Goal: Task Accomplishment & Management: Complete application form

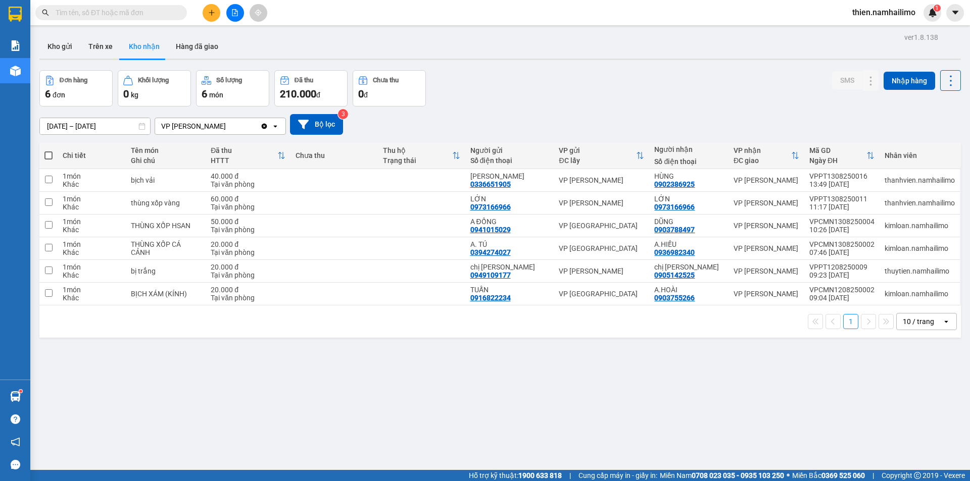
click at [134, 15] on input "text" at bounding box center [115, 12] width 119 height 11
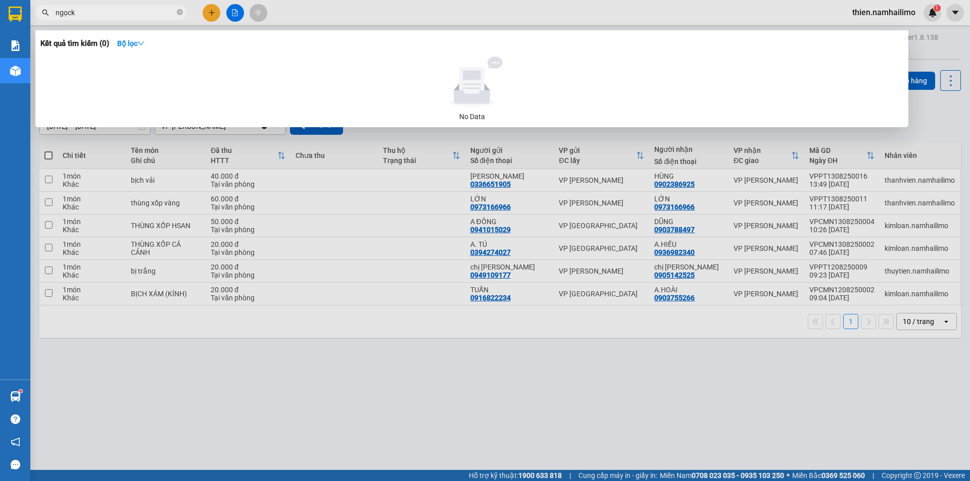
type input "ngọc"
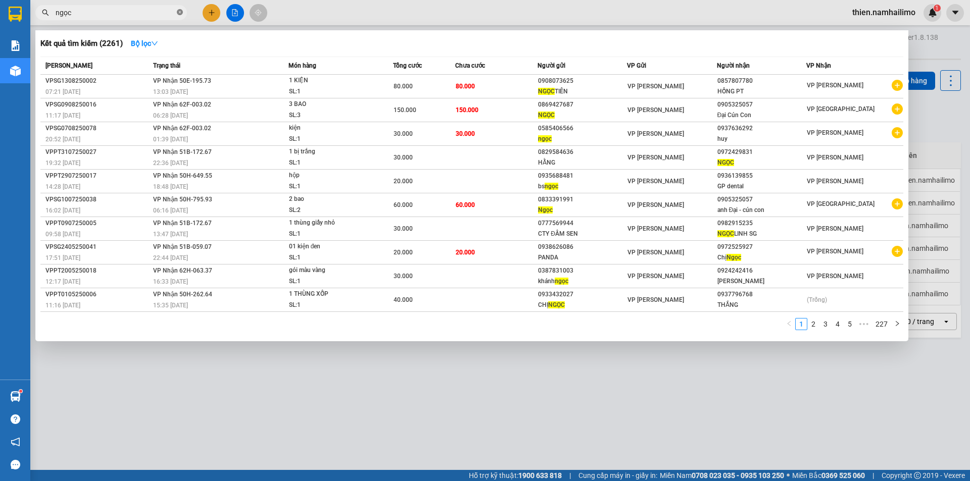
click at [177, 13] on icon "close-circle" at bounding box center [180, 12] width 6 height 6
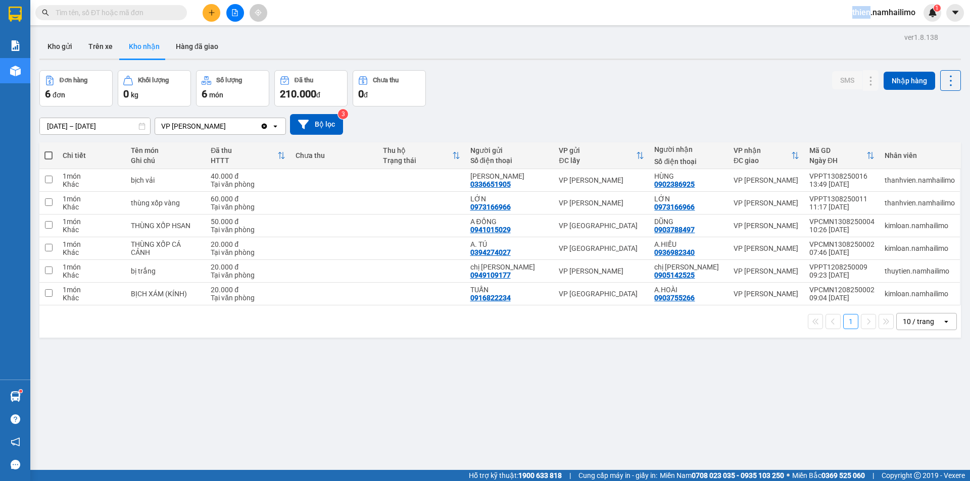
click at [177, 13] on span at bounding box center [180, 12] width 6 height 11
click at [217, 11] on button at bounding box center [212, 13] width 18 height 18
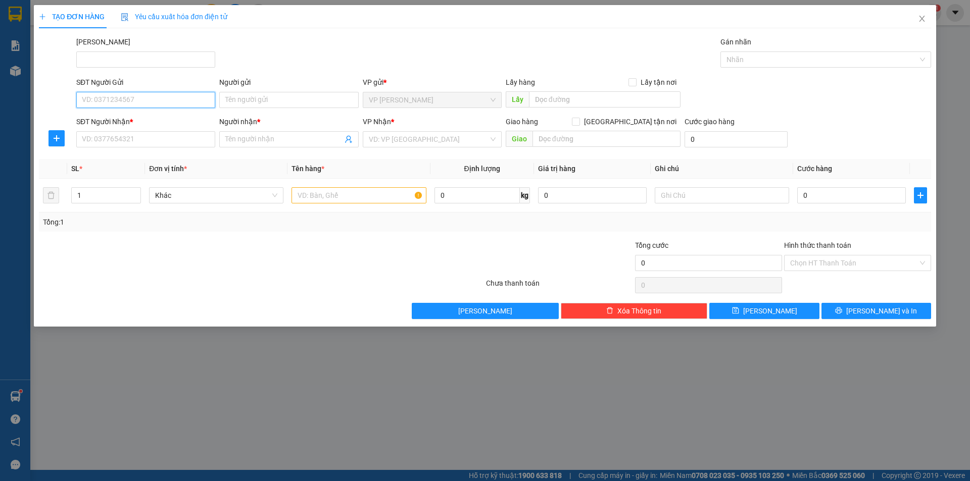
click at [106, 101] on input "SĐT Người Gửi" at bounding box center [145, 100] width 139 height 16
click at [121, 126] on div "0585406566 - ngọc" at bounding box center [145, 120] width 139 height 16
type input "0585406566"
type input "ngọc"
type input "0937363292"
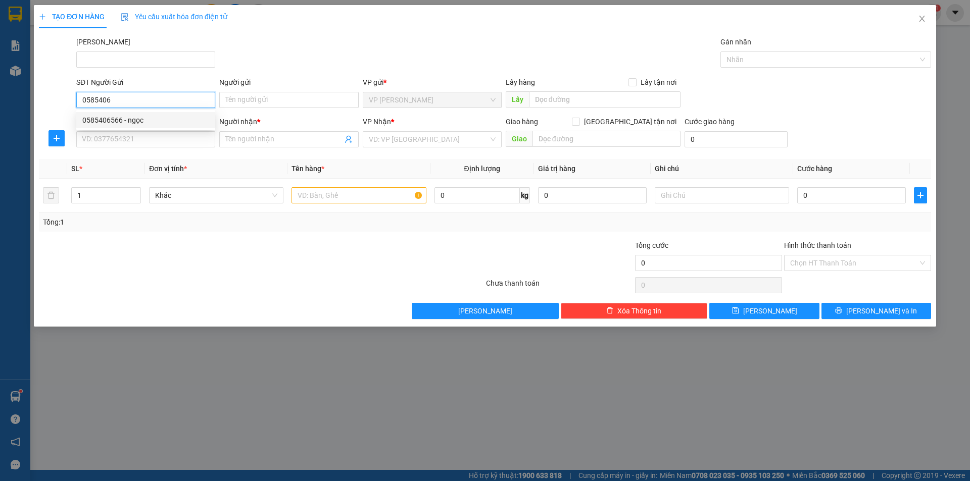
type input "HUY"
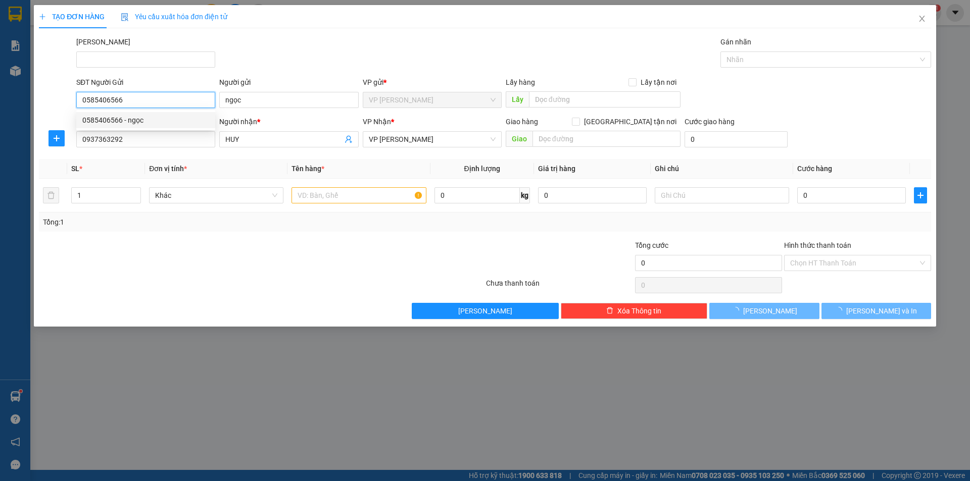
type input "20.000"
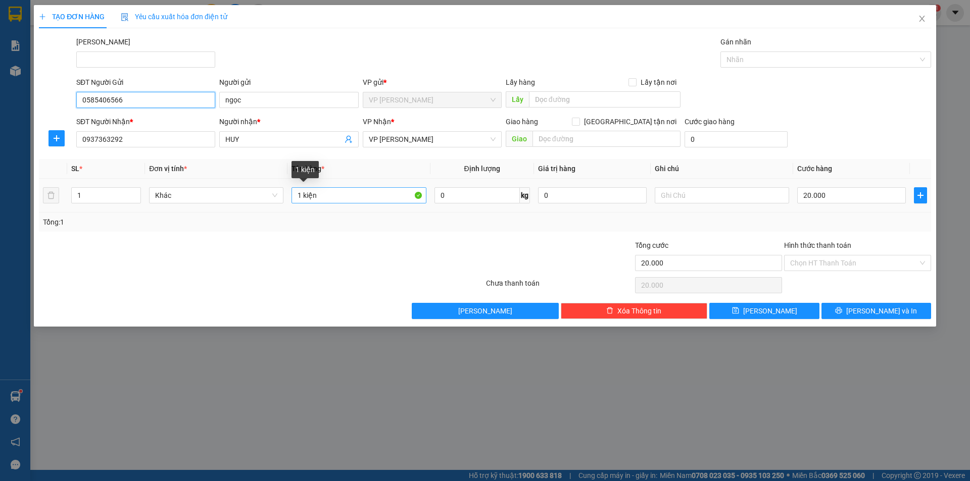
type input "0585406566"
drag, startPoint x: 343, startPoint y: 200, endPoint x: 155, endPoint y: 246, distance: 193.6
click at [155, 246] on div "Transit Pickup Surcharge Ids Transit Deliver Surcharge Ids Transit Deliver Surc…" at bounding box center [485, 177] width 892 height 283
type input "cục giấy trắng vé số"
click at [877, 299] on div "Transit Pickup Surcharge Ids Transit Deliver Surcharge Ids Transit Deliver Surc…" at bounding box center [485, 177] width 892 height 283
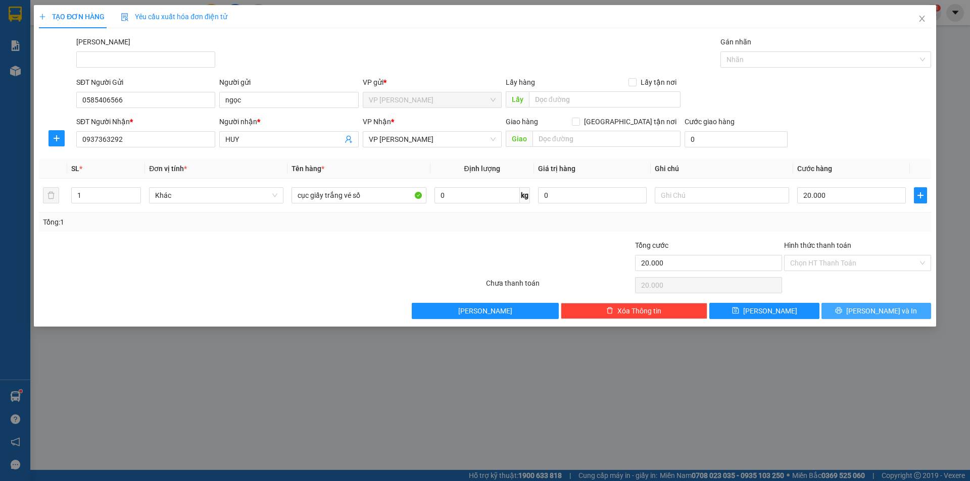
click at [870, 316] on button "[PERSON_NAME] và In" at bounding box center [876, 311] width 110 height 16
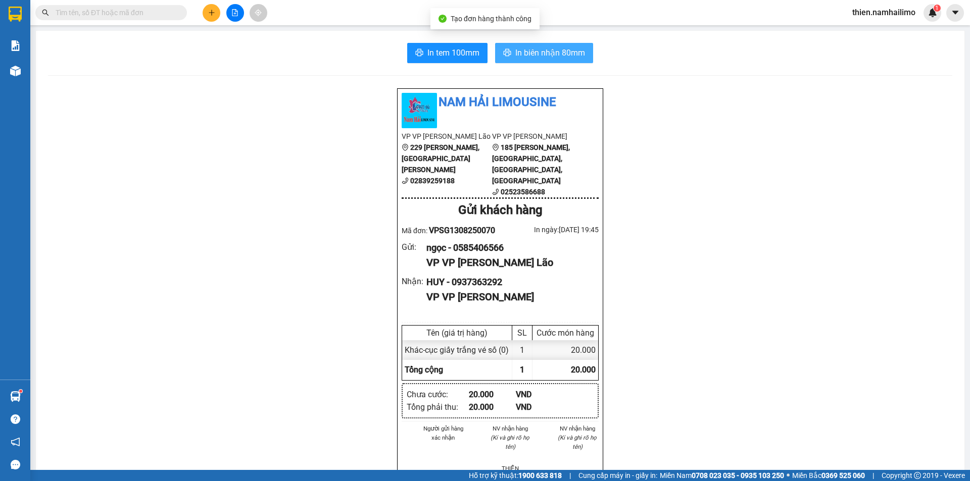
click at [579, 62] on div "In tem 100mm In biên nhận 80mm Nam Hải Limousine VP VP [PERSON_NAME] Lão 229 [P…" at bounding box center [500, 470] width 928 height 878
drag, startPoint x: 578, startPoint y: 61, endPoint x: 660, endPoint y: 41, distance: 83.8
click at [578, 59] on button "In biên nhận 80mm" at bounding box center [544, 53] width 98 height 20
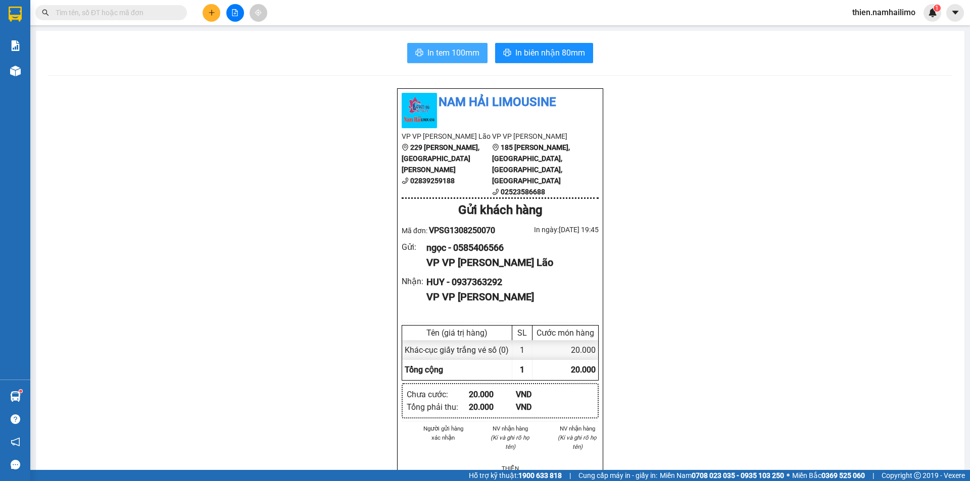
click at [436, 54] on span "In tem 100mm" at bounding box center [453, 52] width 52 height 13
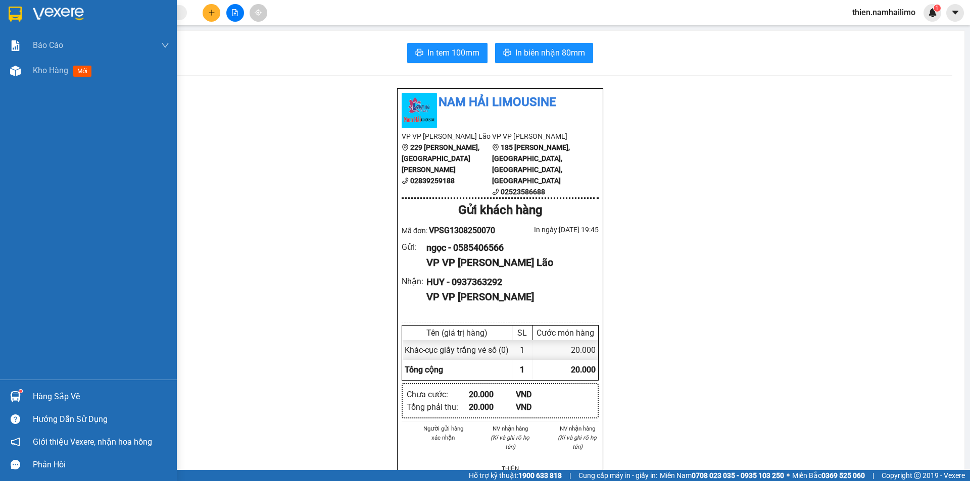
click at [17, 383] on div "Hàng sắp về Hướng dẫn sử dụng Giới thiệu Vexere, nhận hoa hồng Phản hồi" at bounding box center [88, 428] width 177 height 96
drag, startPoint x: 38, startPoint y: 389, endPoint x: 56, endPoint y: 389, distance: 17.2
click at [38, 389] on div "Hàng sắp về" at bounding box center [101, 396] width 136 height 15
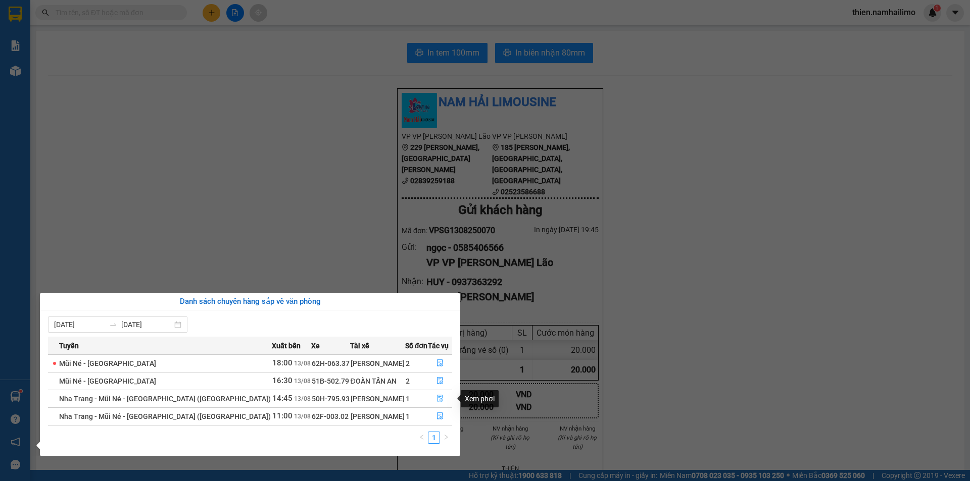
click at [449, 401] on button "button" at bounding box center [439, 399] width 23 height 16
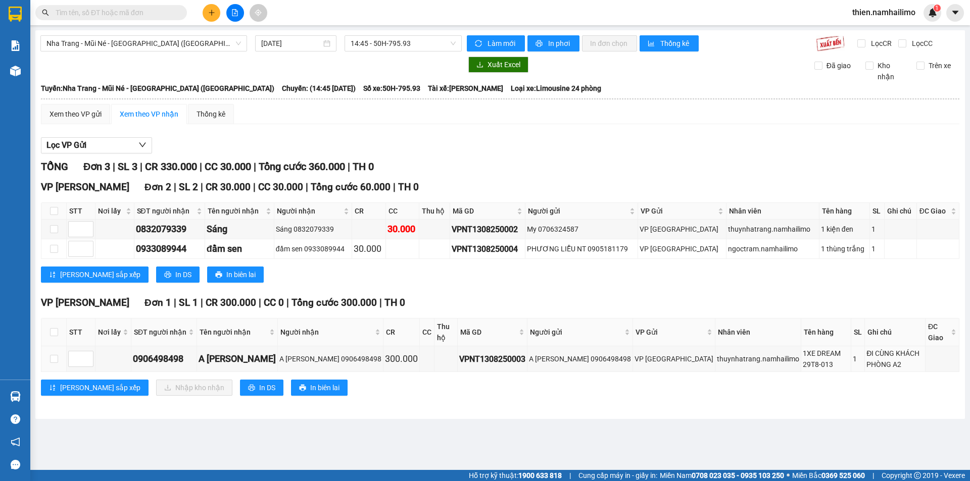
drag, startPoint x: 247, startPoint y: 337, endPoint x: 516, endPoint y: 300, distance: 271.8
click at [516, 300] on div "VP [PERSON_NAME] Lão Đơn 1 | SL 1 | CR 300.000 | CC 0 | Tổng cước 300.000 | TH 0" at bounding box center [500, 303] width 918 height 15
click at [105, 111] on div "Xem theo VP gửi" at bounding box center [75, 114] width 69 height 20
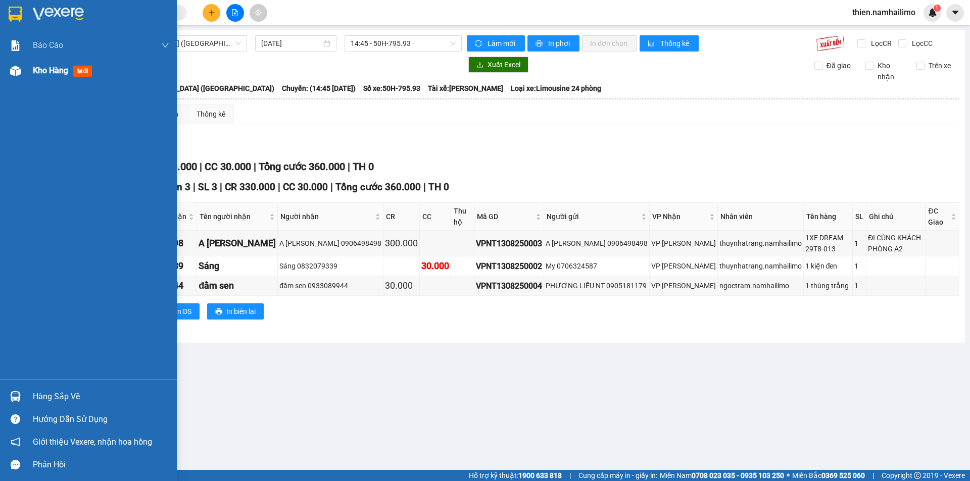
click at [26, 66] on div "Kho hàng mới" at bounding box center [88, 70] width 177 height 25
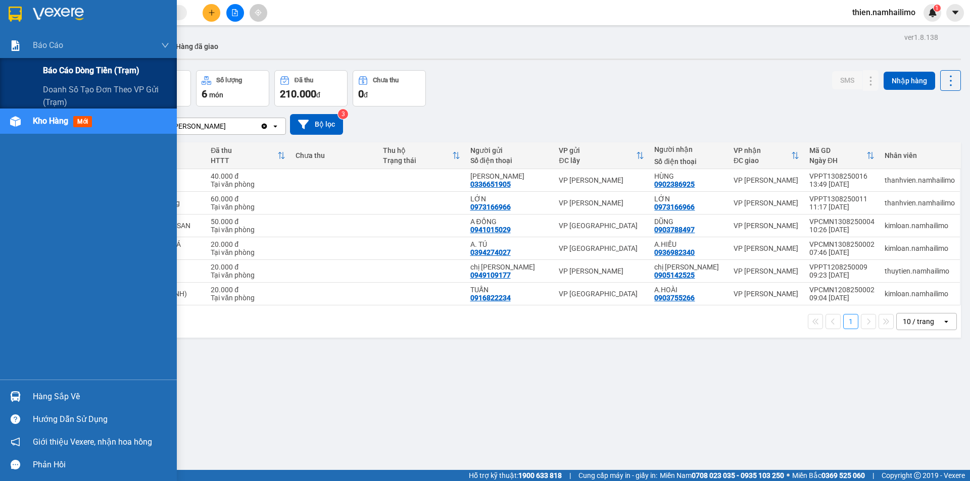
click at [58, 72] on span "Báo cáo dòng tiền (trạm)" at bounding box center [91, 70] width 96 height 13
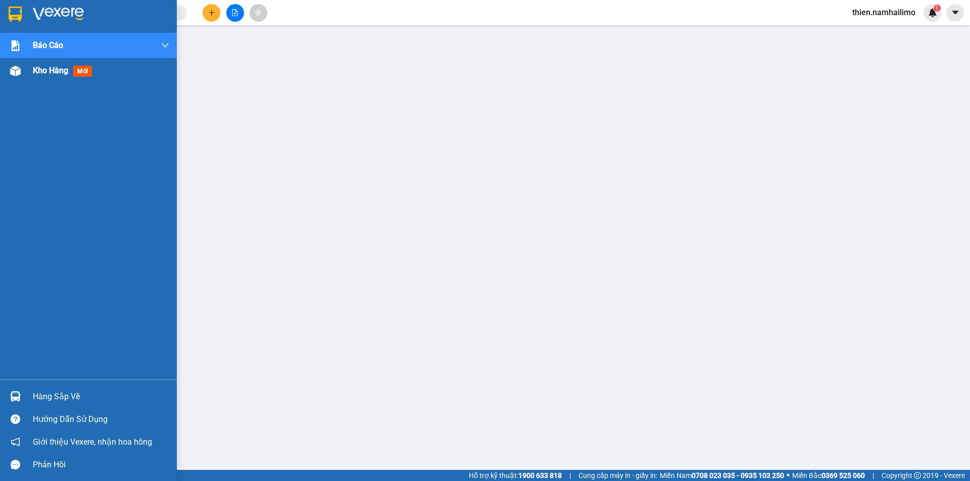
click at [44, 68] on span "Kho hàng" at bounding box center [50, 71] width 35 height 10
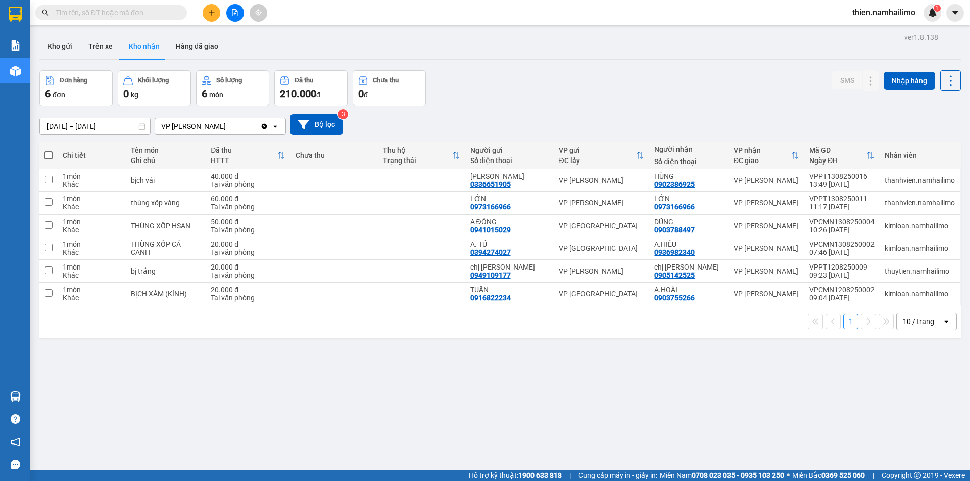
click at [210, 17] on button at bounding box center [212, 13] width 18 height 18
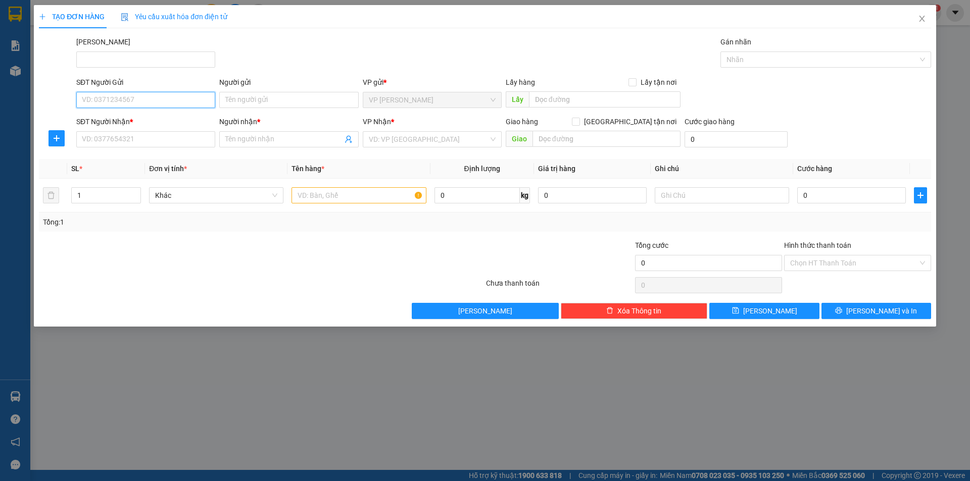
drag, startPoint x: 105, startPoint y: 101, endPoint x: 96, endPoint y: 92, distance: 11.4
click at [102, 97] on input "SĐT Người Gửi" at bounding box center [145, 100] width 139 height 16
click at [133, 125] on div "0376612400 - ANH LỘC" at bounding box center [145, 120] width 127 height 11
type input "0376612400"
type input "ANH LỘC"
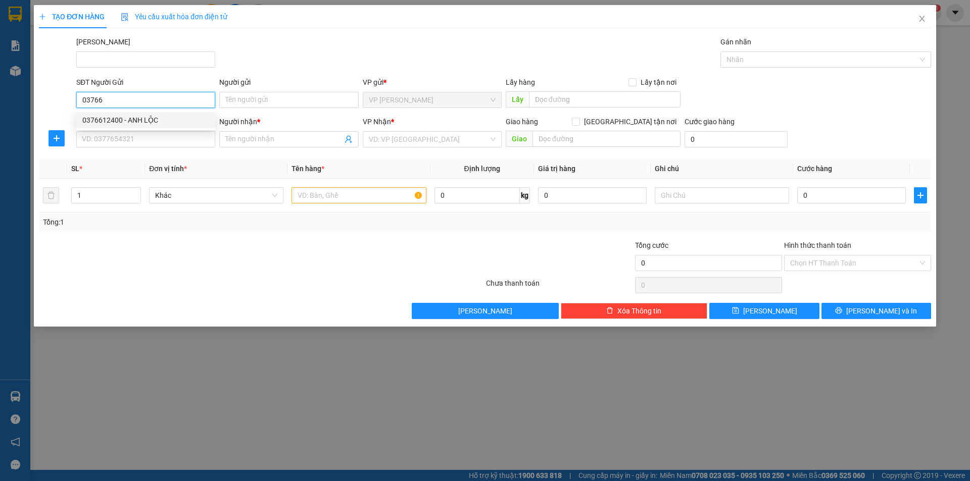
type input "0562596888"
type input "Hiếu Bùi"
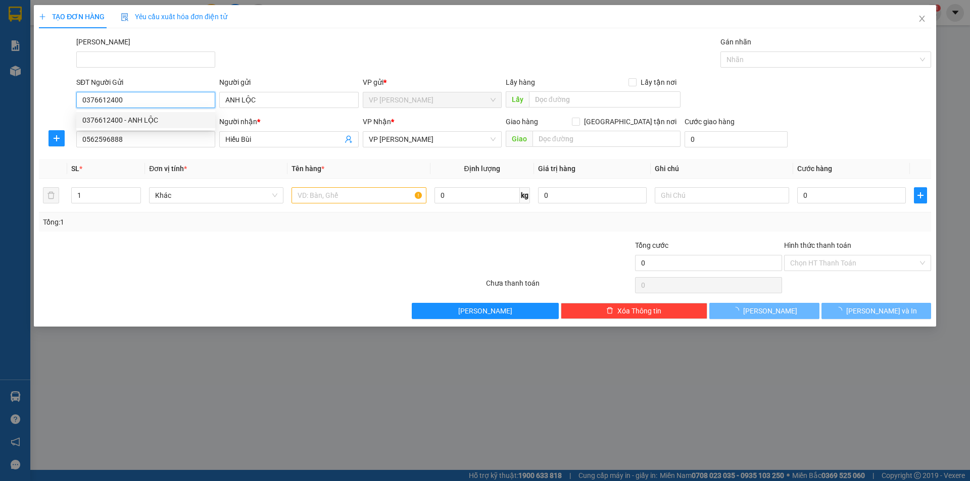
type input "100.000"
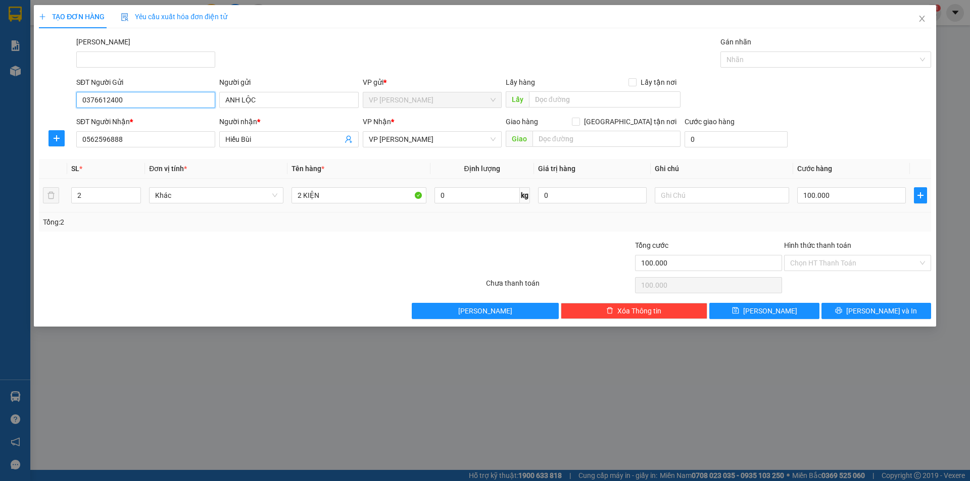
type input "0376612400"
click at [59, 215] on div "SL * Đơn vị tính * Tên hàng * Định lượng Giá trị hàng Ghi chú Cước hàng 2 Khác …" at bounding box center [485, 195] width 892 height 73
click at [120, 144] on input "0562596888" at bounding box center [145, 139] width 139 height 16
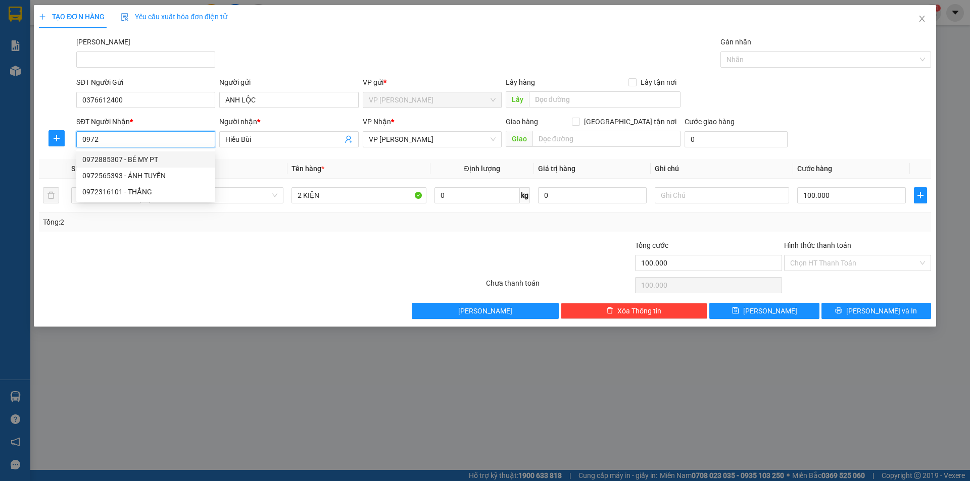
click at [142, 162] on div "0972885307 - BÉ MY PT" at bounding box center [145, 159] width 127 height 11
type input "0972885307"
type input "BÉ MY PT"
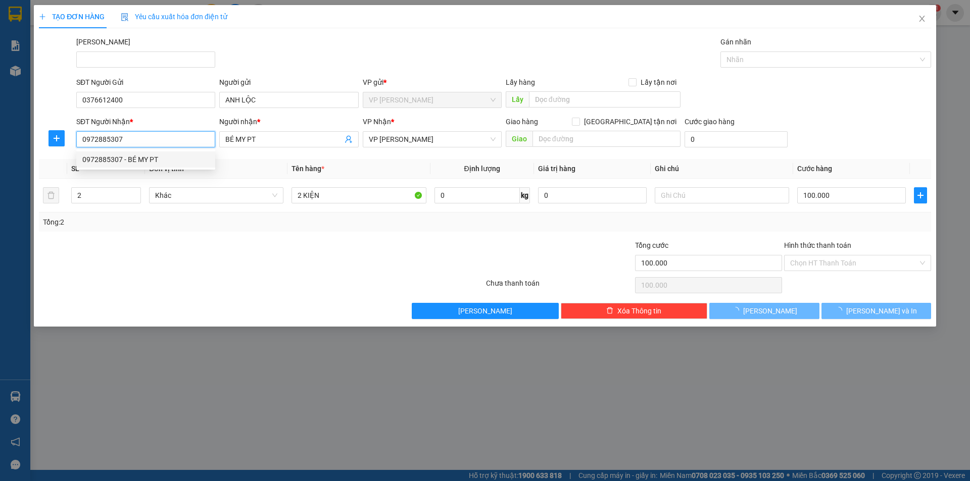
type input "30.000"
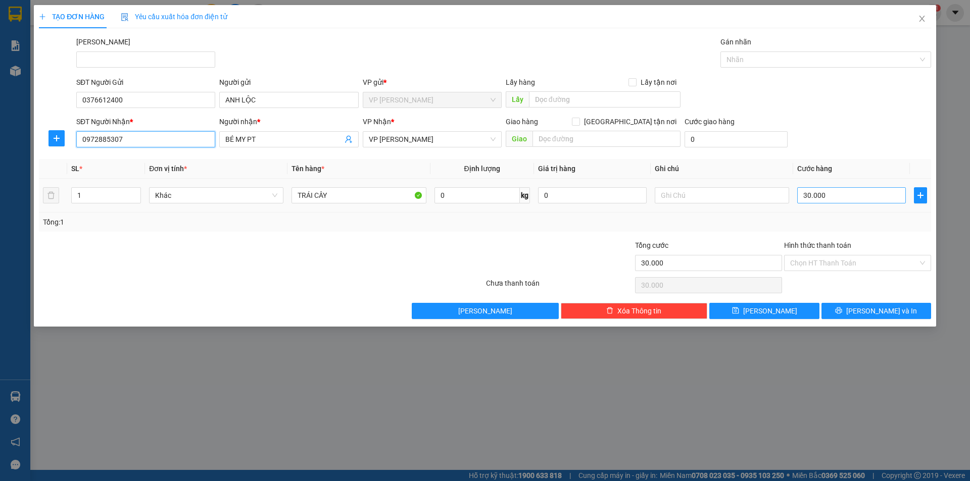
type input "0972885307"
click at [876, 188] on input "30.000" at bounding box center [851, 195] width 109 height 16
type input "4"
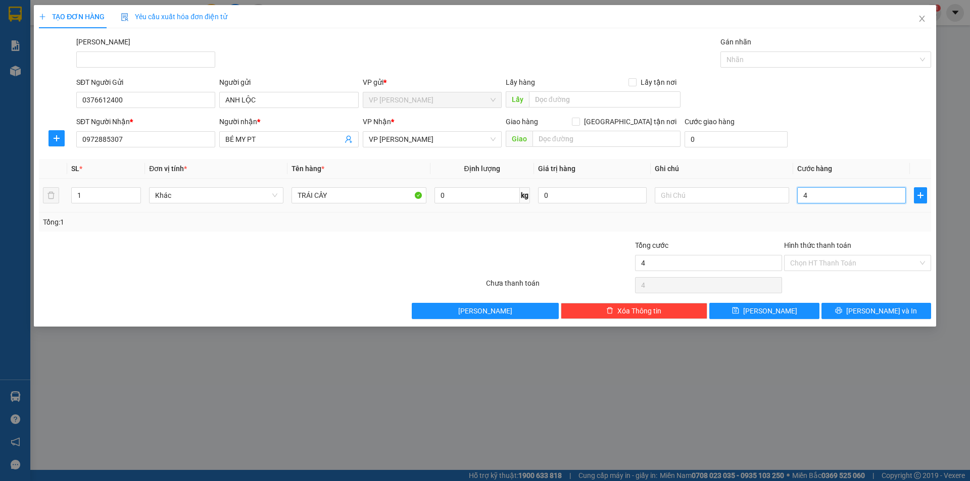
type input "40"
type input "40.000"
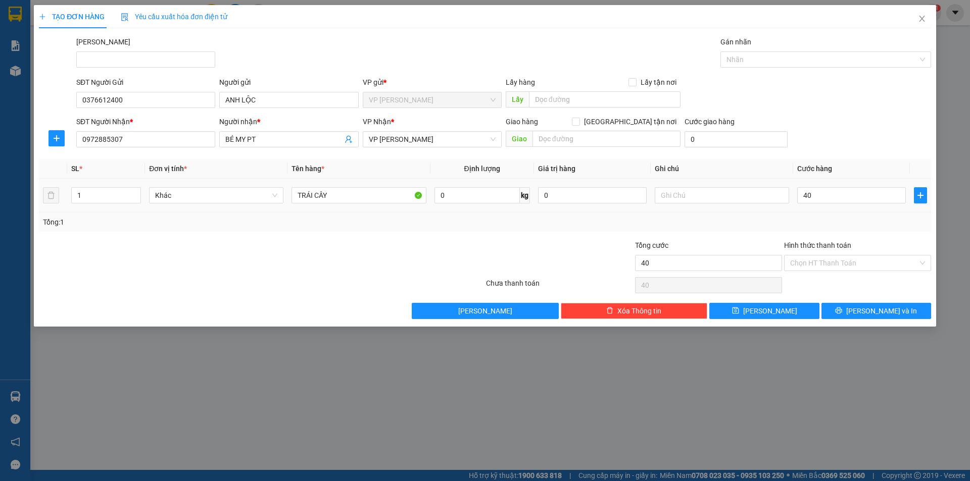
type input "40.000"
drag, startPoint x: 882, startPoint y: 215, endPoint x: 882, endPoint y: 229, distance: 13.6
click at [882, 220] on div "Tổng: 1" at bounding box center [485, 222] width 892 height 19
click at [880, 303] on button "[PERSON_NAME] và In" at bounding box center [876, 311] width 110 height 16
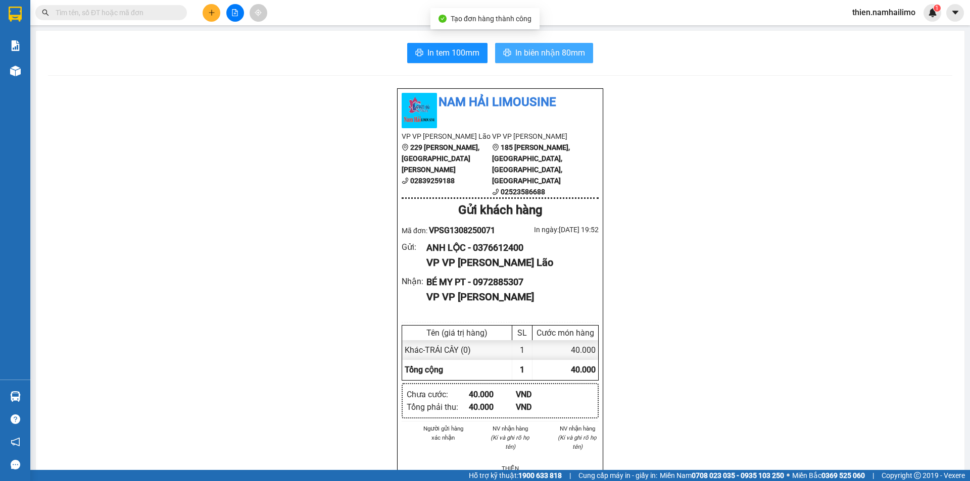
click at [548, 56] on span "In biên nhận 80mm" at bounding box center [550, 52] width 70 height 13
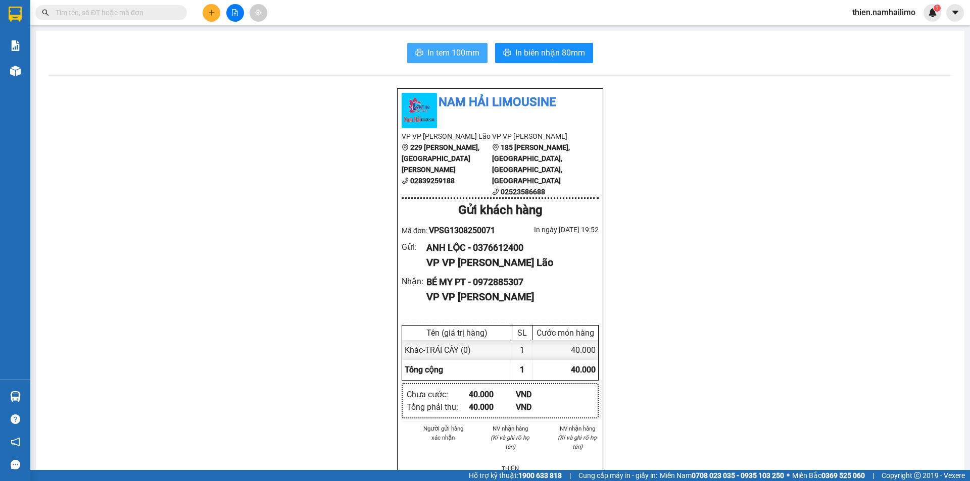
click at [410, 48] on button "In tem 100mm" at bounding box center [447, 53] width 80 height 20
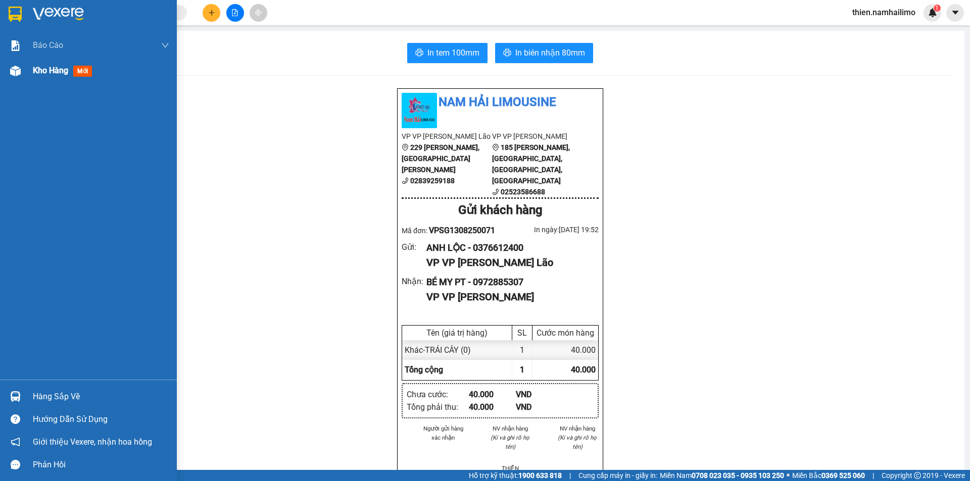
click at [62, 77] on div "Kho hàng mới" at bounding box center [64, 70] width 63 height 13
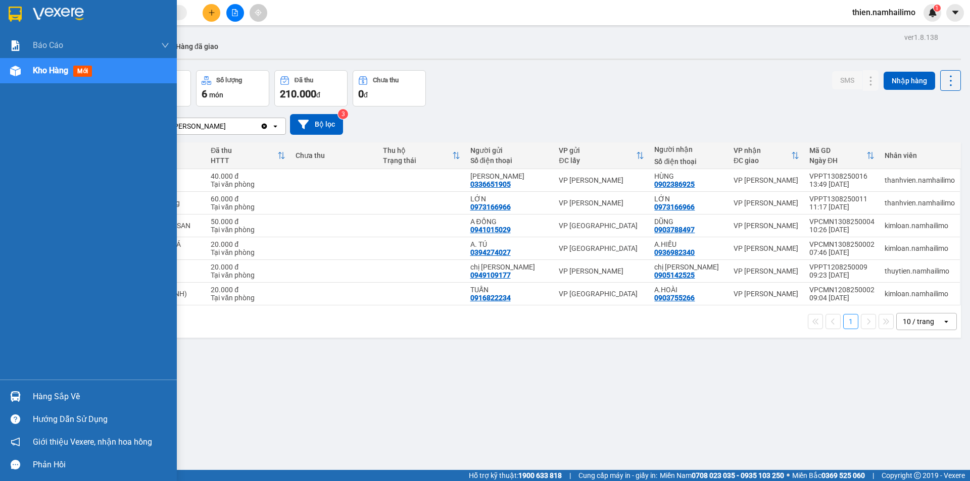
drag, startPoint x: 22, startPoint y: 398, endPoint x: 28, endPoint y: 387, distance: 12.5
click at [25, 392] on div "Hàng sắp về" at bounding box center [88, 396] width 177 height 23
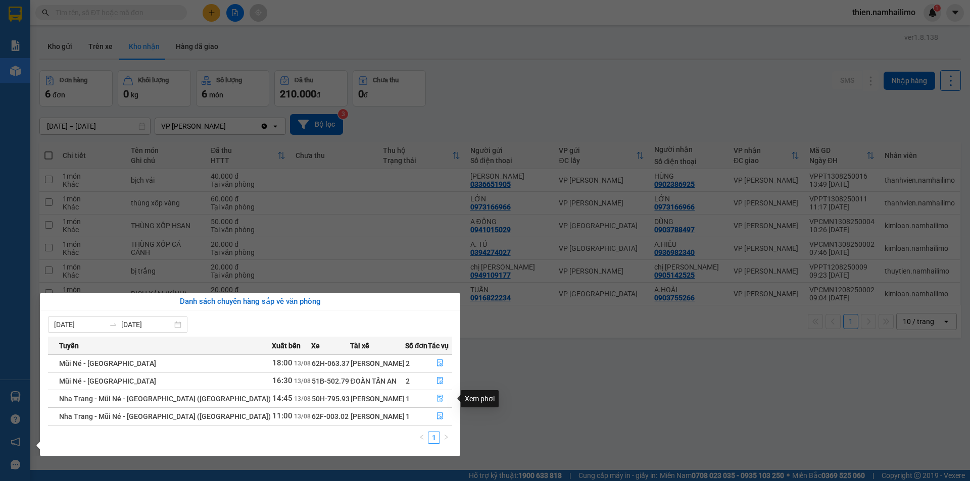
click at [429, 396] on button "button" at bounding box center [439, 399] width 23 height 16
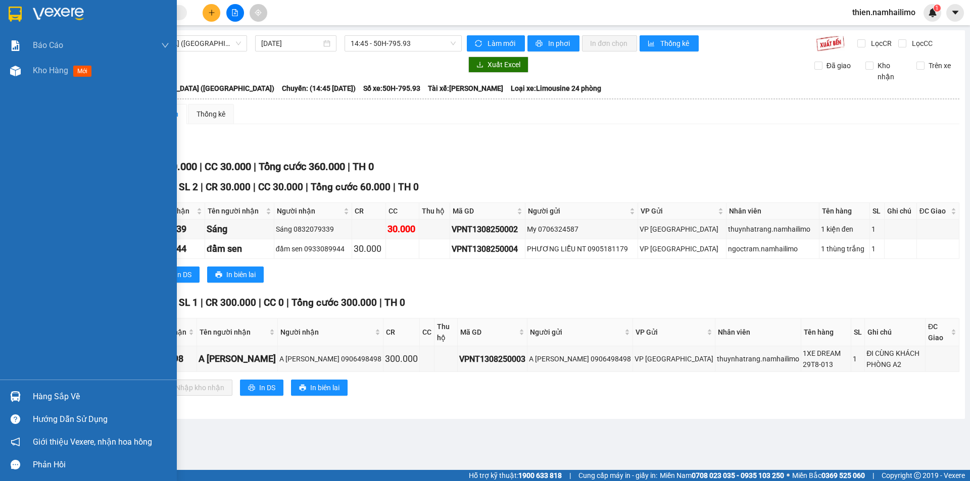
drag, startPoint x: 44, startPoint y: 413, endPoint x: 52, endPoint y: 401, distance: 14.7
click at [52, 401] on div "Hàng sắp về Hướng dẫn sử dụng Giới thiệu Vexere, nhận hoa hồng Phản hồi" at bounding box center [88, 428] width 177 height 96
click at [52, 401] on div "Hàng sắp về" at bounding box center [101, 396] width 136 height 15
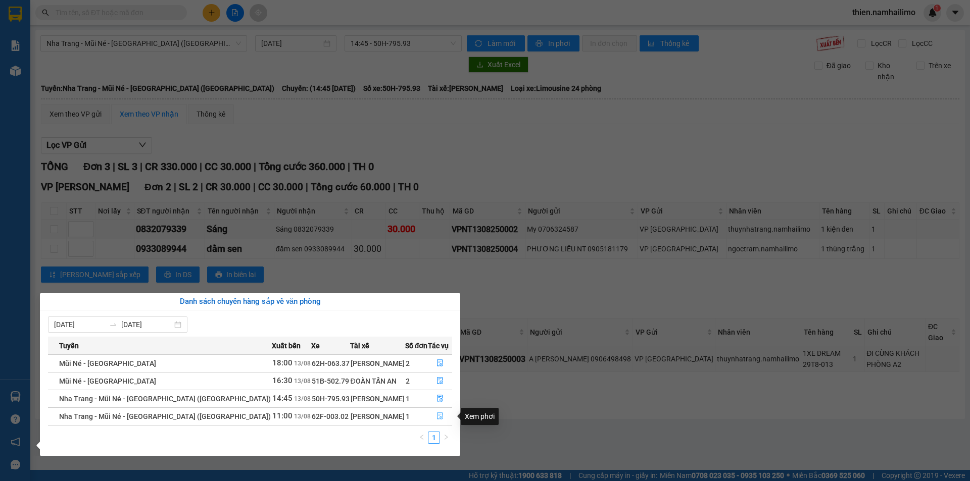
click at [443, 415] on button "button" at bounding box center [439, 417] width 23 height 16
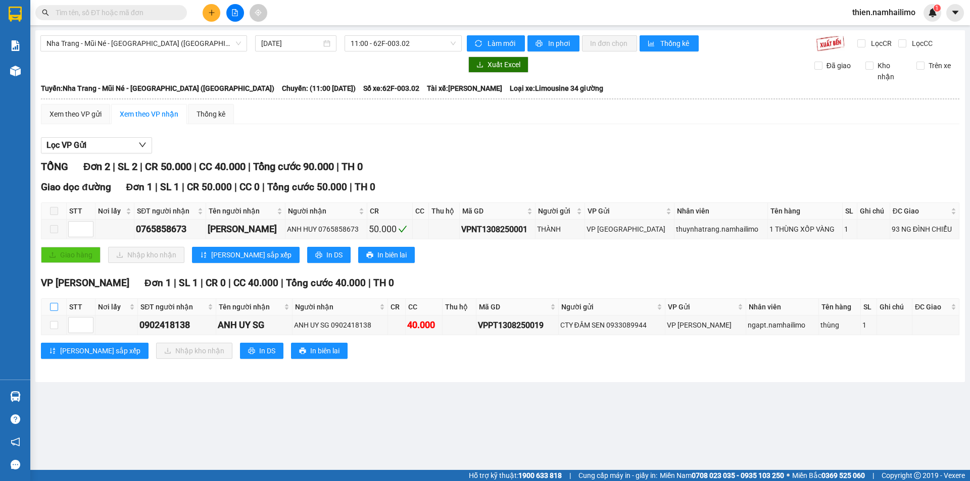
drag, startPoint x: 55, startPoint y: 307, endPoint x: 72, endPoint y: 318, distance: 20.0
click at [57, 308] on input "checkbox" at bounding box center [54, 307] width 8 height 8
checkbox input "true"
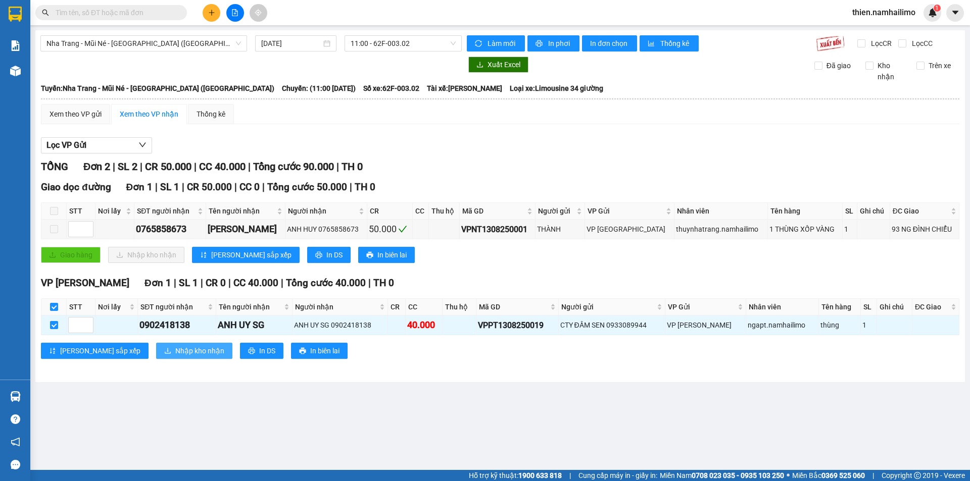
click at [175, 354] on span "Nhập kho nhận" at bounding box center [199, 351] width 49 height 11
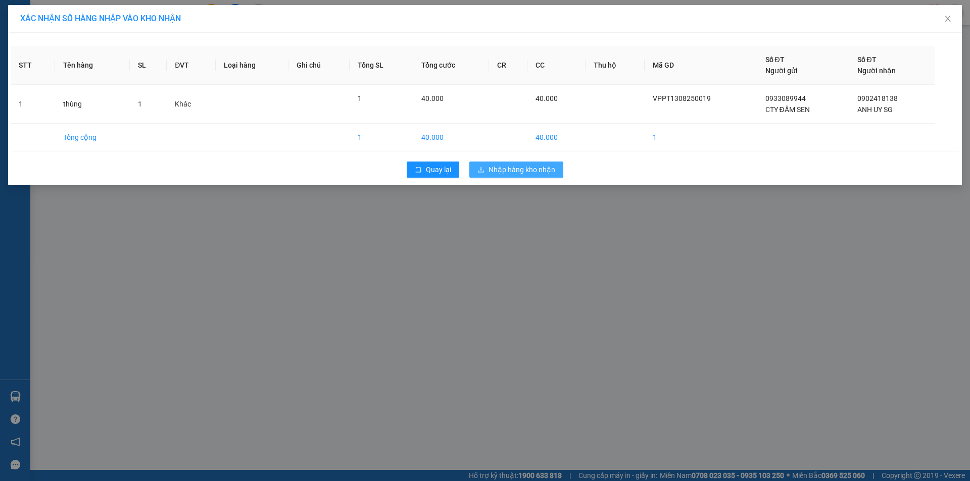
click at [509, 169] on span "Nhập hàng kho nhận" at bounding box center [521, 169] width 67 height 11
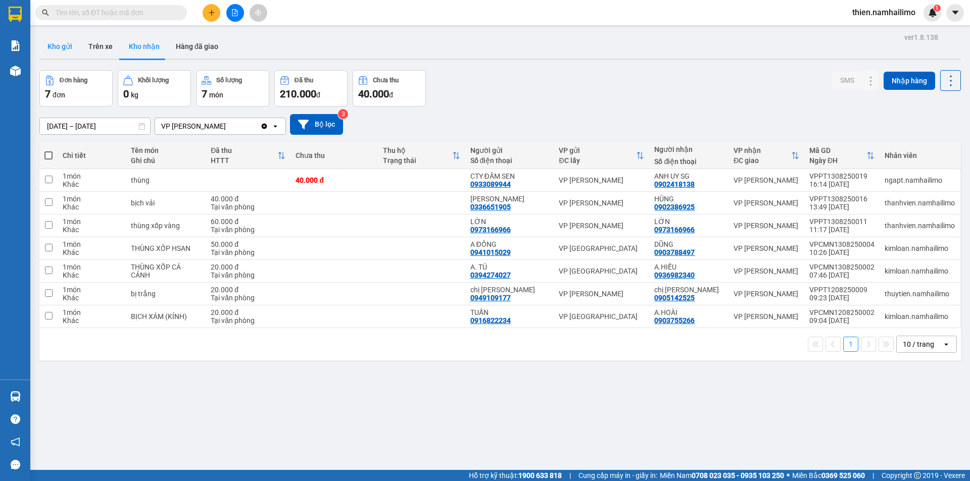
click at [59, 53] on button "Kho gửi" at bounding box center [59, 46] width 41 height 24
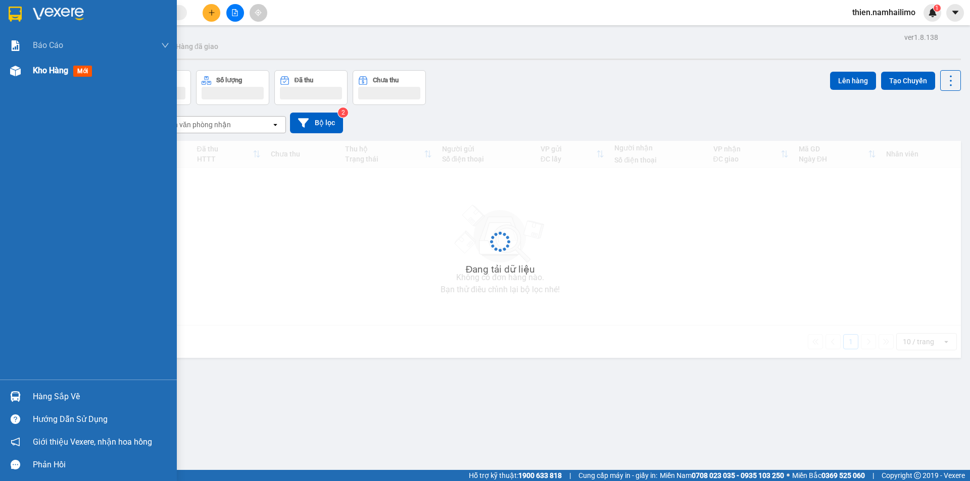
click at [16, 77] on div at bounding box center [16, 71] width 18 height 18
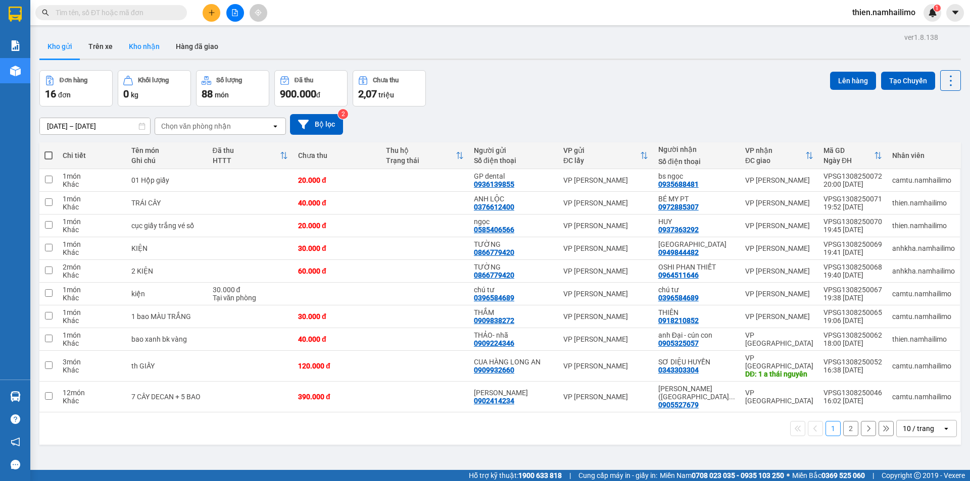
click at [139, 53] on button "Kho nhận" at bounding box center [144, 46] width 47 height 24
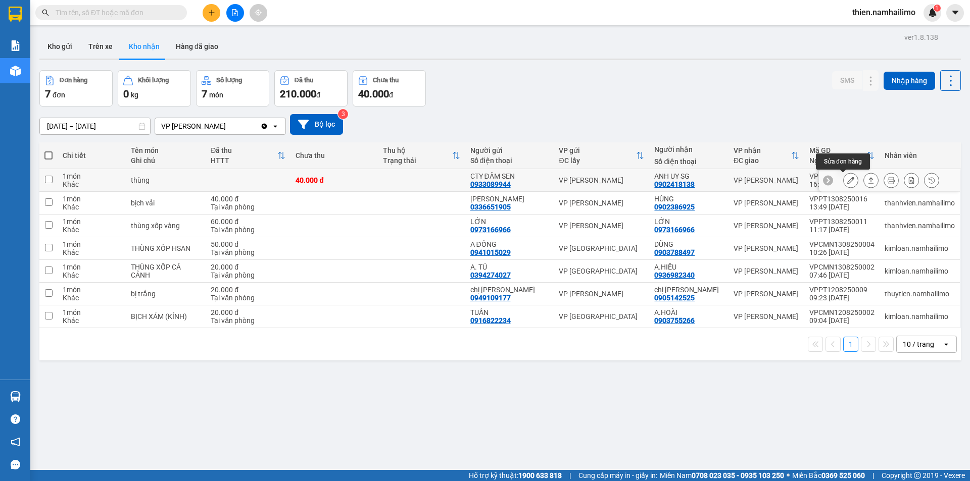
click at [847, 181] on icon at bounding box center [850, 180] width 7 height 7
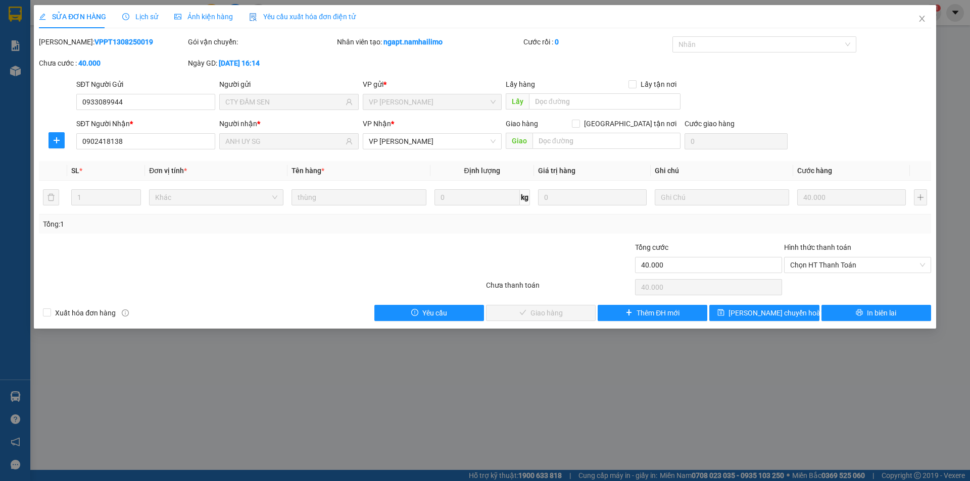
click at [143, 21] on div "Lịch sử" at bounding box center [140, 16] width 36 height 11
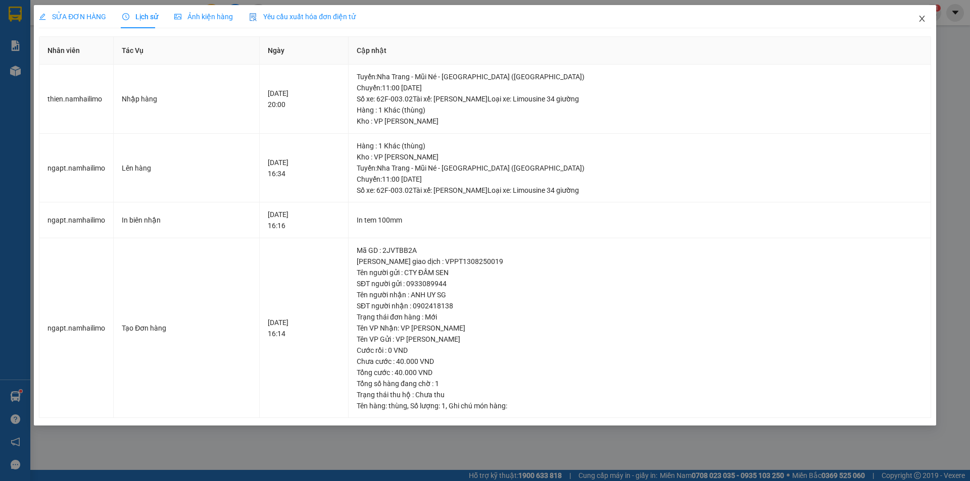
click at [921, 19] on icon "close" at bounding box center [922, 19] width 8 height 8
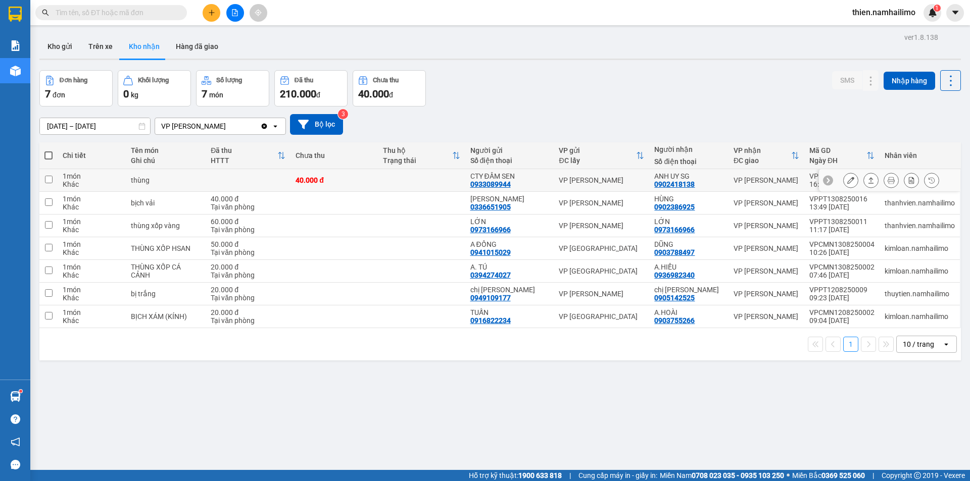
click at [844, 182] on button at bounding box center [851, 181] width 14 height 18
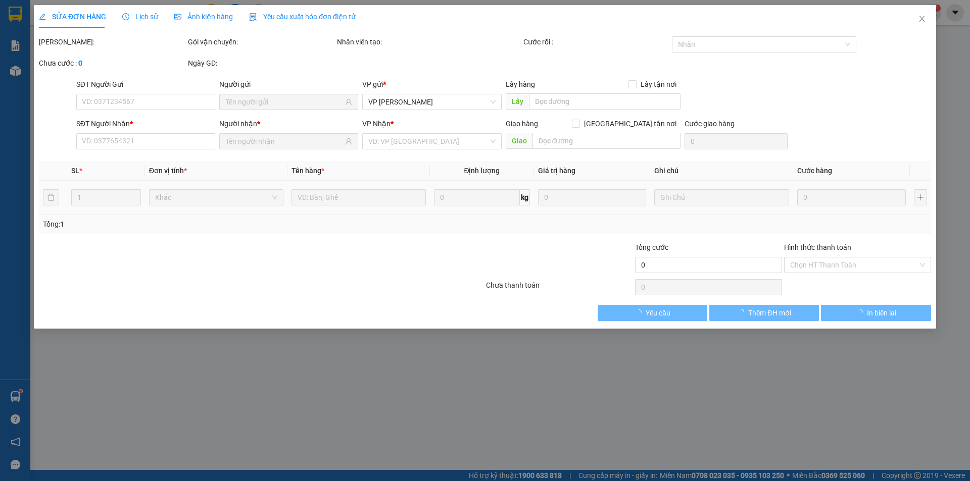
type input "0933089944"
type input "CTY ĐẦM SEN"
type input "0902418138"
type input "ANH UY SG"
type input "40.000"
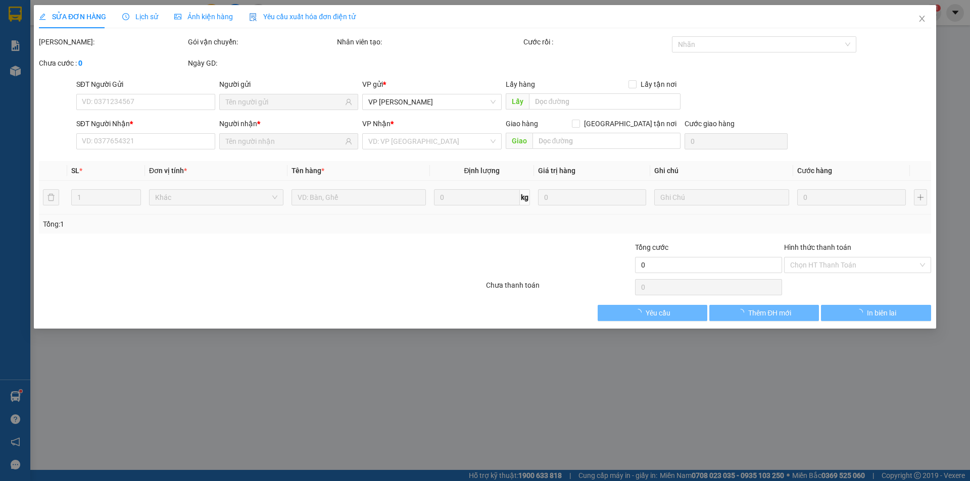
type input "40.000"
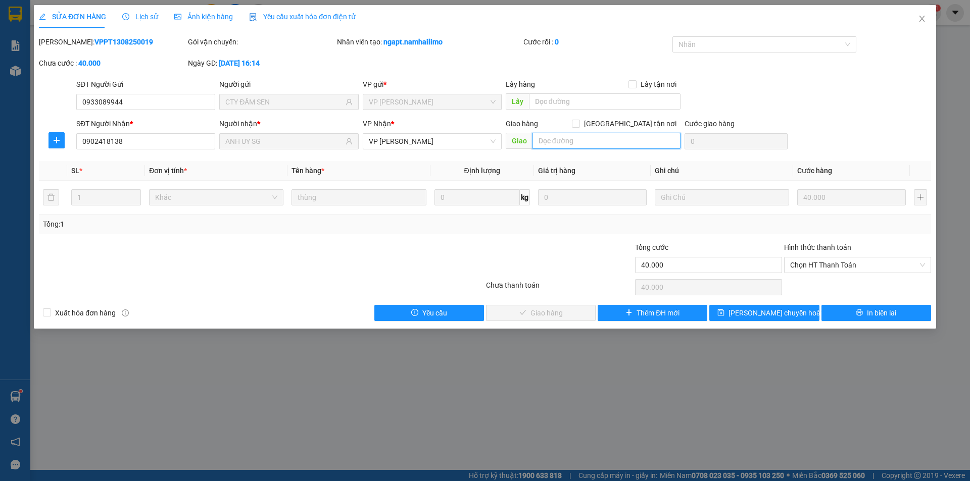
click at [596, 143] on input "text" at bounding box center [606, 141] width 148 height 16
click at [924, 15] on span "Close" at bounding box center [922, 19] width 28 height 28
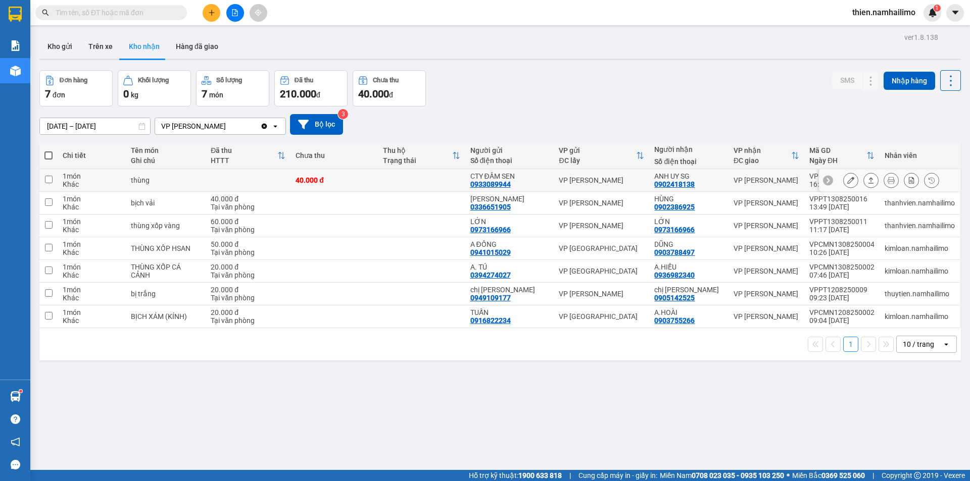
click at [884, 177] on button at bounding box center [891, 181] width 14 height 18
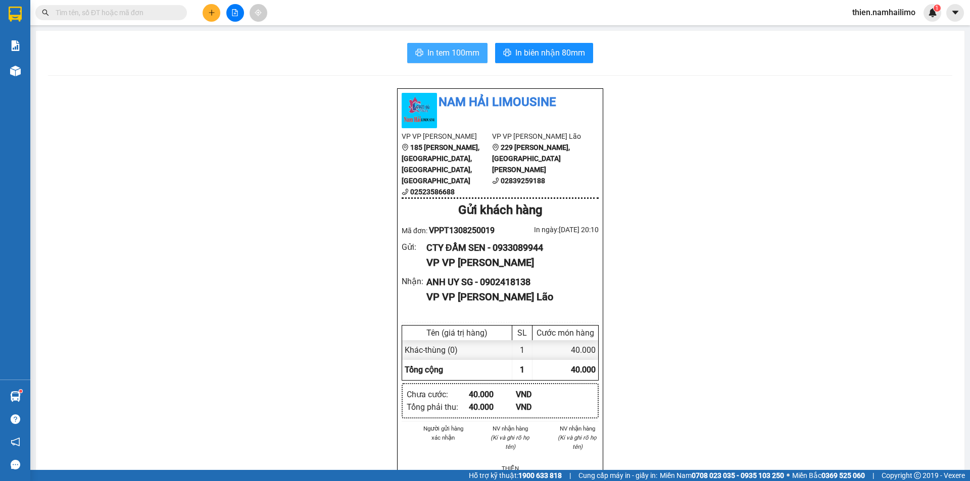
click at [415, 53] on icon "printer" at bounding box center [419, 52] width 8 height 8
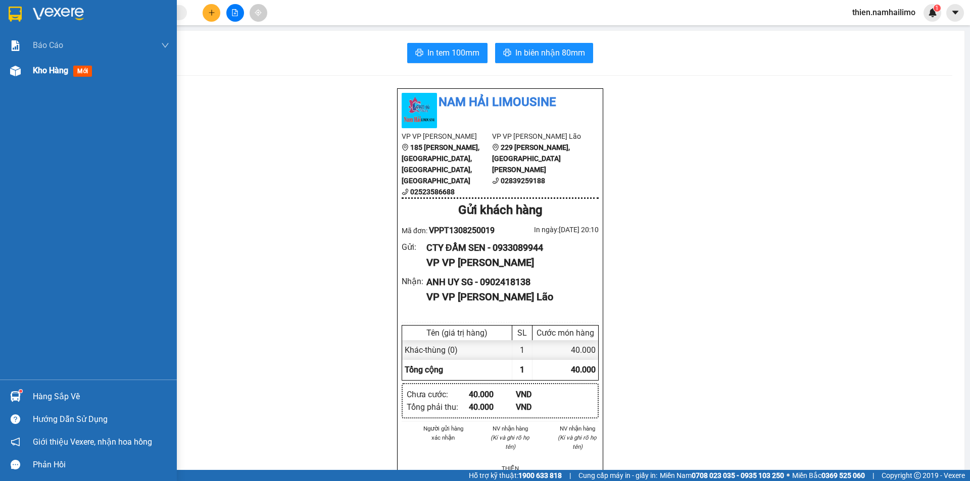
click at [19, 70] on img at bounding box center [15, 71] width 11 height 11
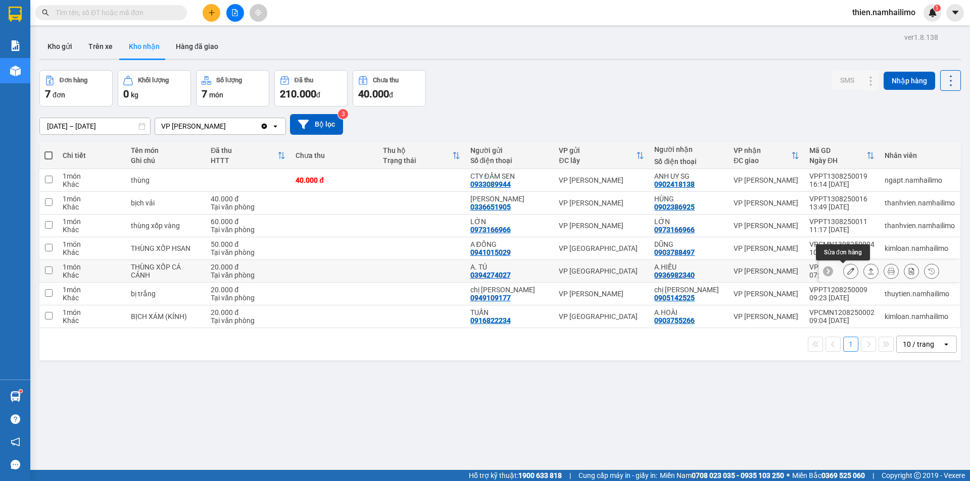
click at [847, 272] on icon at bounding box center [850, 271] width 7 height 7
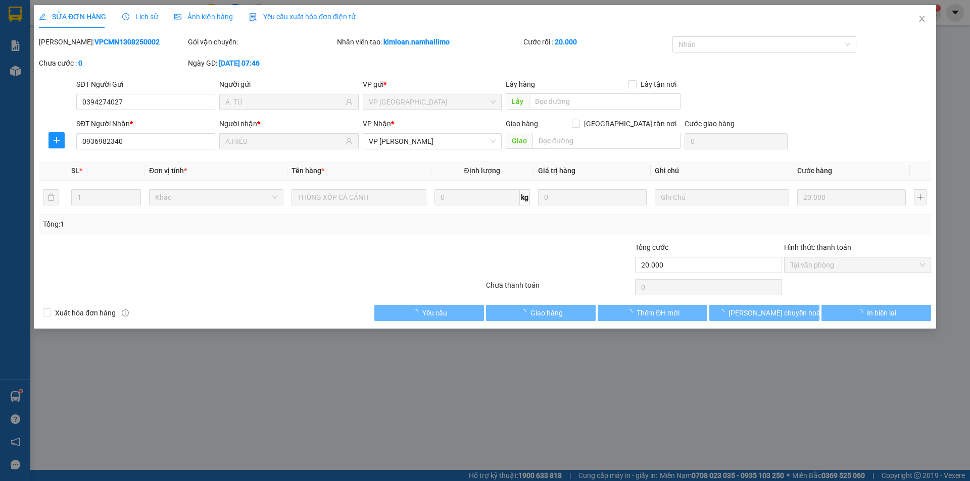
type input "0394274027"
type input "A. TÚ"
type input "0936982340"
type input "A.HIẾU"
type input "20.000"
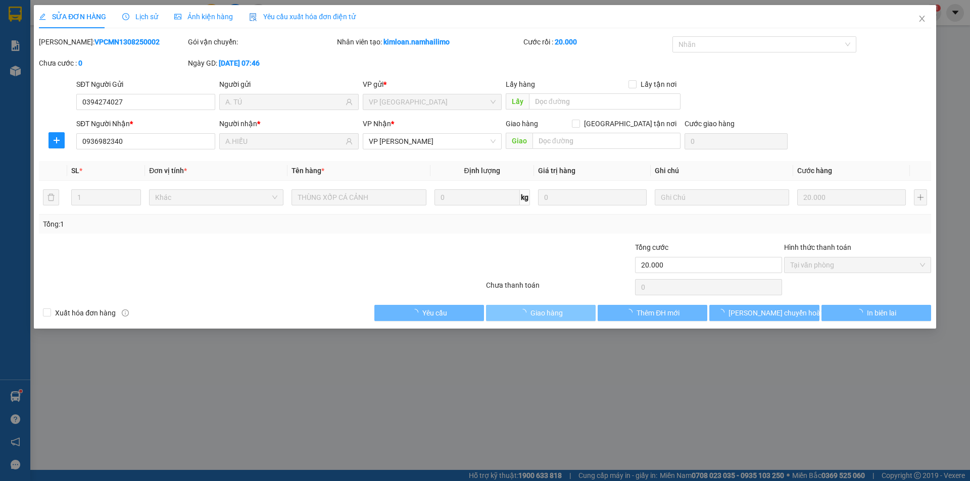
click at [565, 320] on div "SỬA ĐƠN HÀNG Lịch sử Ảnh kiện hàng Yêu cầu xuất hóa đơn điện tử Total Paid Fee …" at bounding box center [485, 167] width 902 height 324
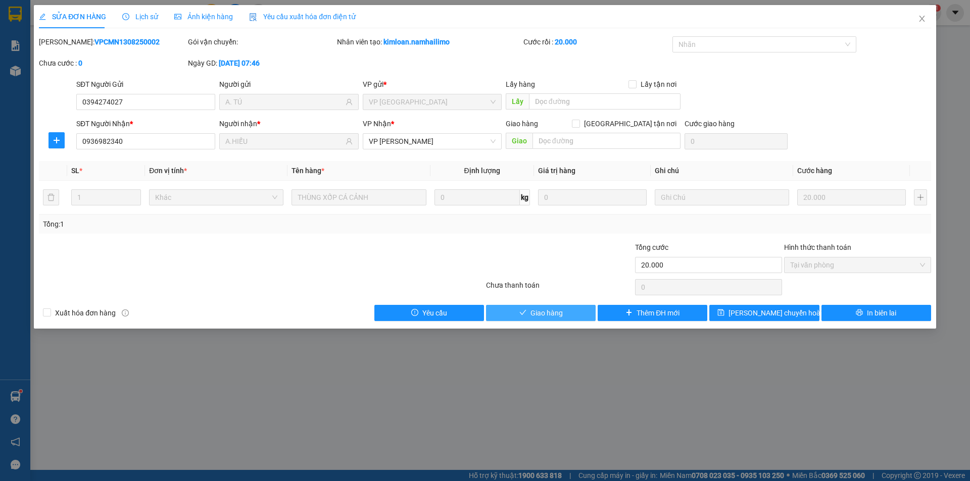
click at [563, 322] on div "SỬA ĐƠN HÀNG Lịch sử Ảnh kiện hàng Yêu cầu xuất hóa đơn điện tử Total Paid Fee …" at bounding box center [485, 167] width 902 height 324
drag, startPoint x: 563, startPoint y: 319, endPoint x: 590, endPoint y: 298, distance: 34.2
click at [565, 316] on button "Giao hàng" at bounding box center [541, 313] width 110 height 16
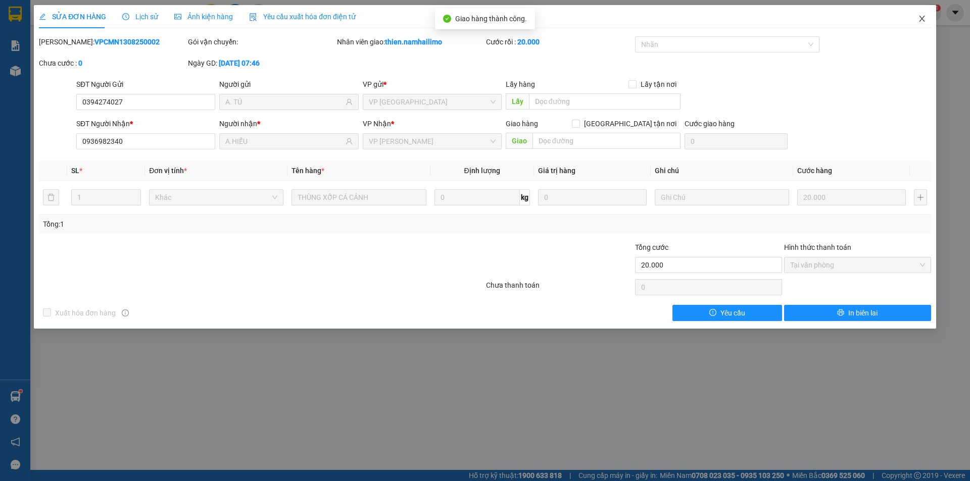
click at [925, 22] on icon "close" at bounding box center [922, 19] width 8 height 8
